Goal: Navigation & Orientation: Find specific page/section

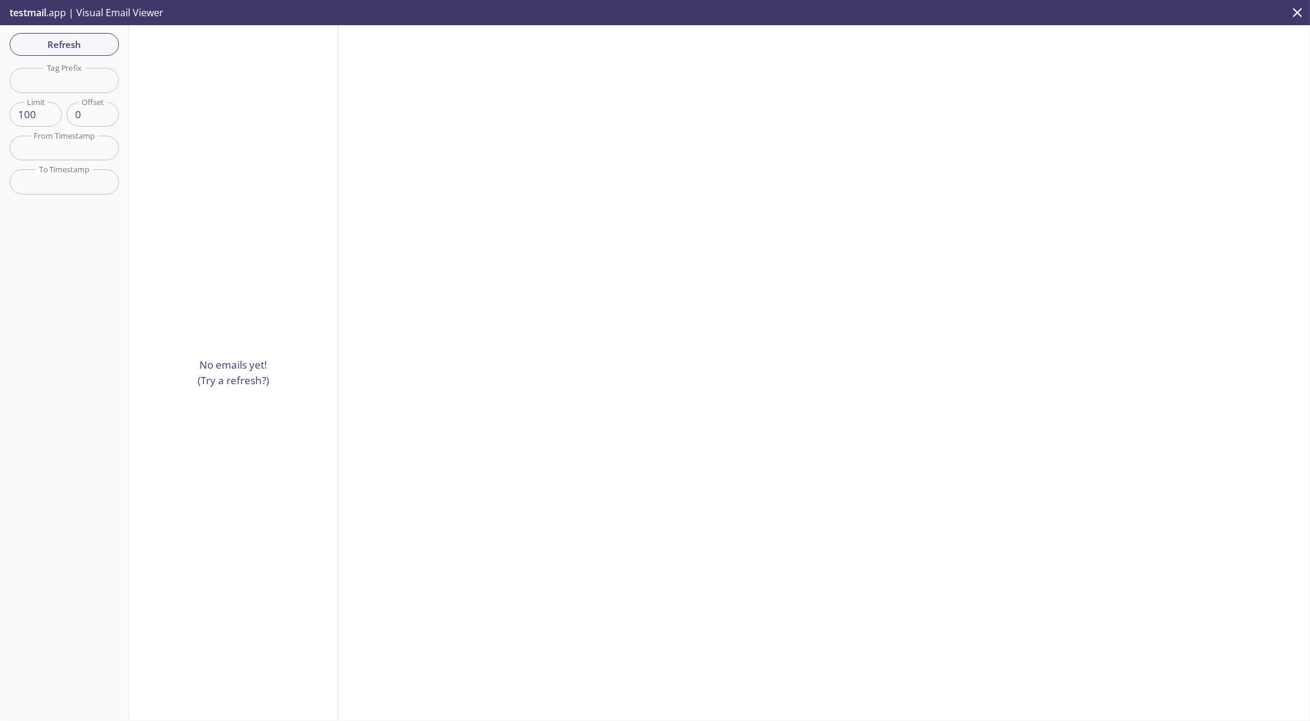
click at [38, 6] on span "testmail" at bounding box center [28, 12] width 37 height 13
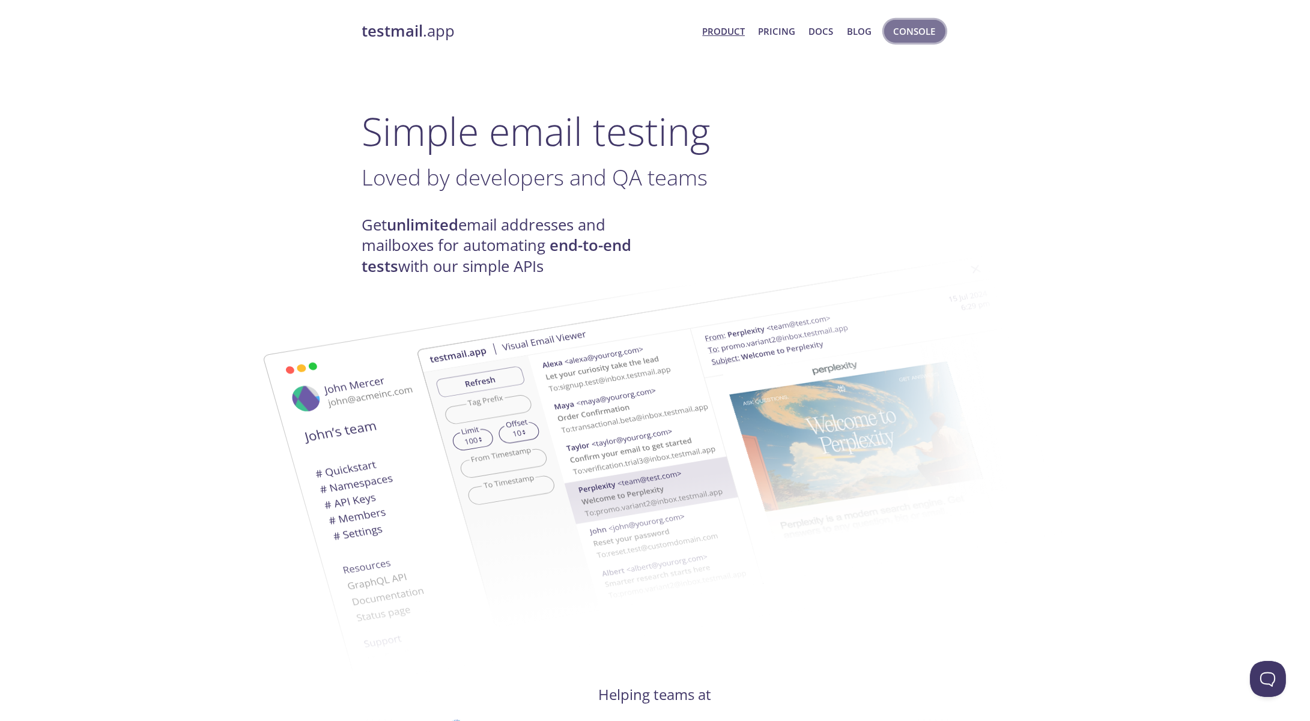
click at [900, 34] on span "Console" at bounding box center [915, 31] width 42 height 16
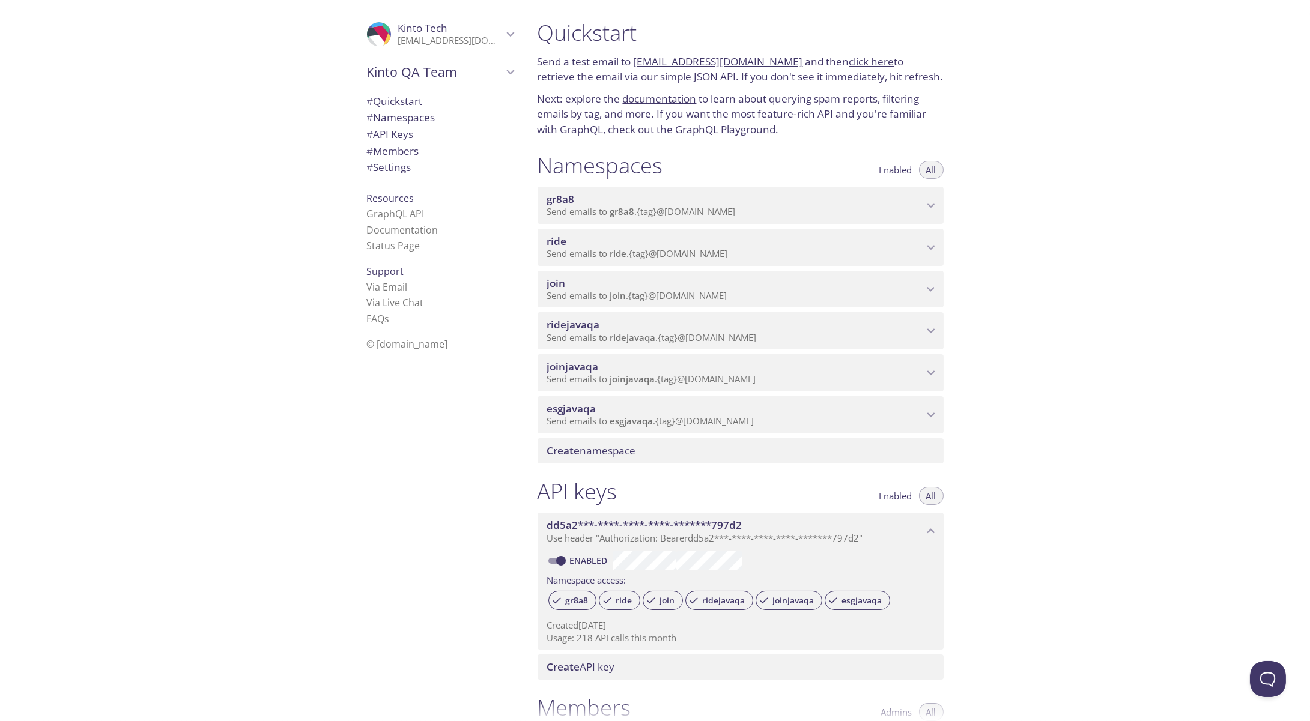
click at [609, 347] on div "ridejavaqa Send emails to ridejavaqa . {tag} @[DOMAIN_NAME]" at bounding box center [741, 330] width 406 height 37
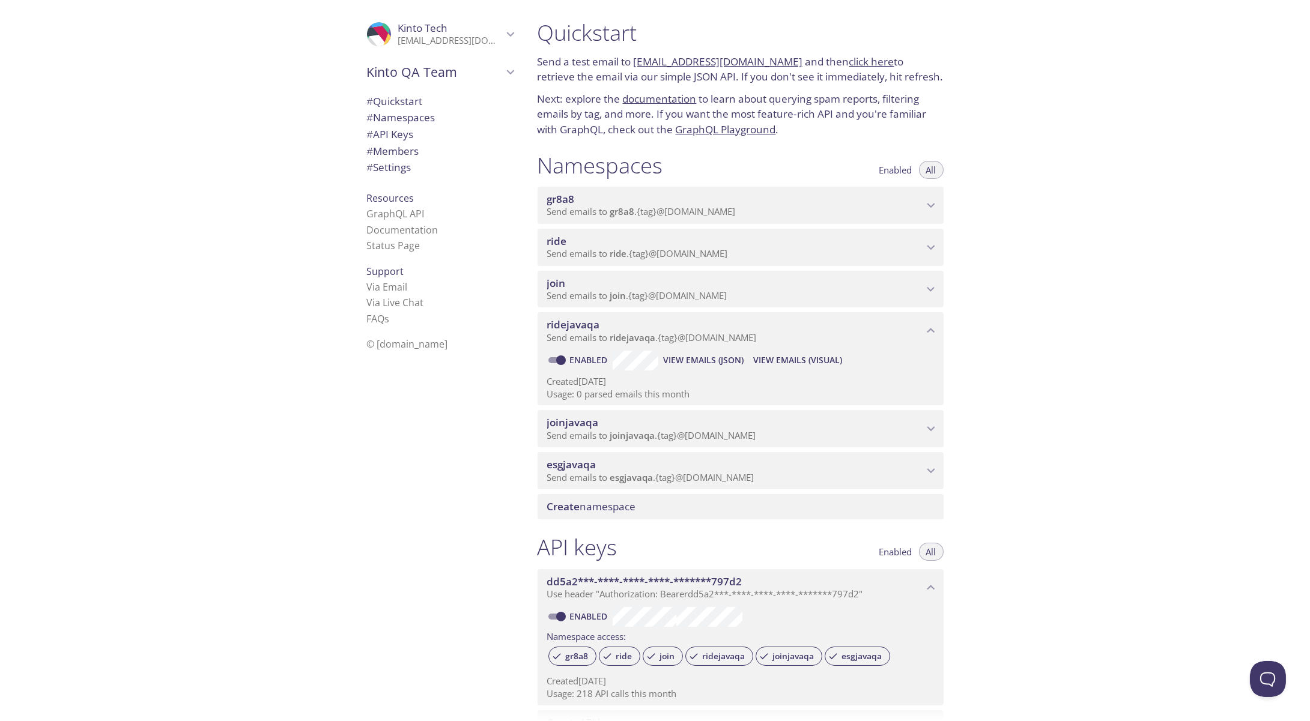
click at [609, 332] on span "Send emails to ridejavaqa . {tag} @[DOMAIN_NAME]" at bounding box center [652, 338] width 210 height 12
